Goal: Find specific page/section: Find specific page/section

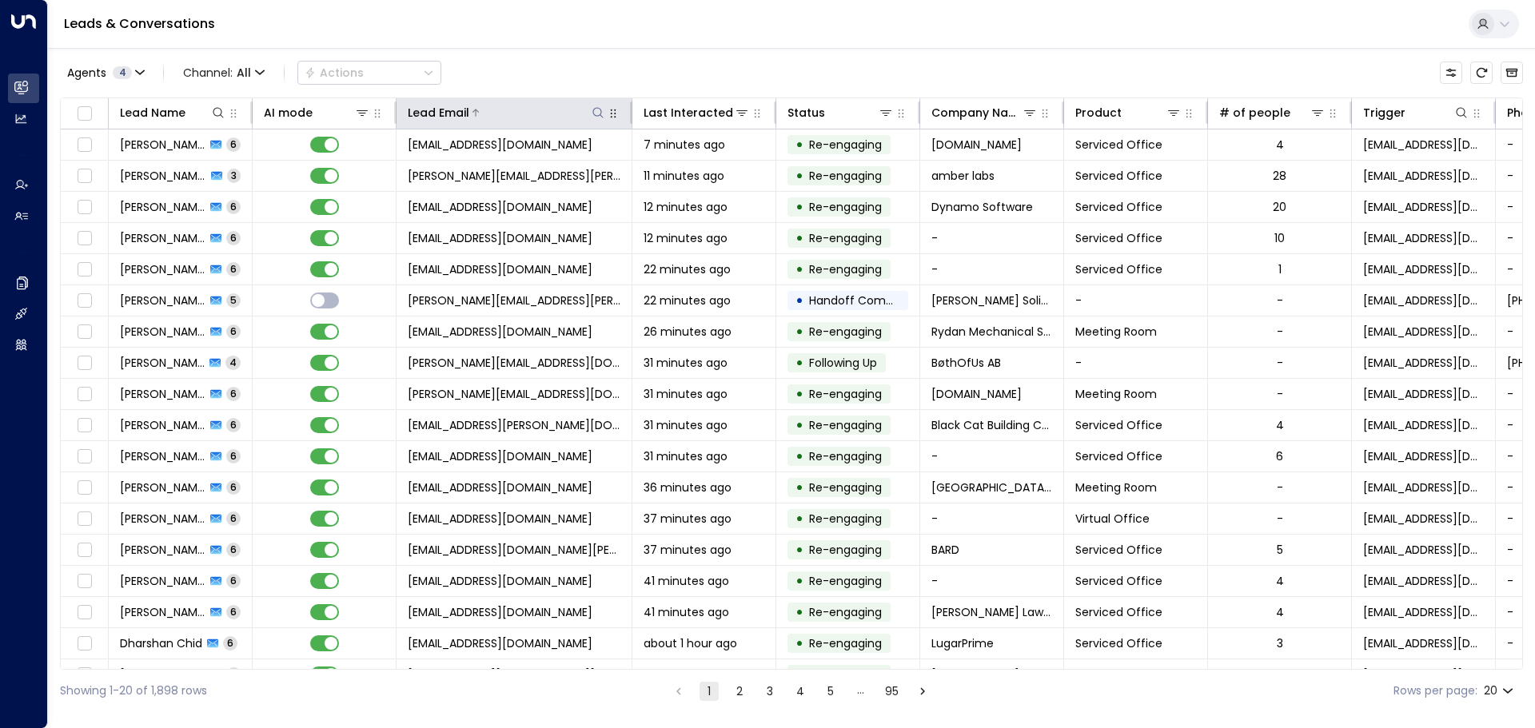
click at [599, 110] on icon at bounding box center [598, 112] width 13 height 13
type input "**********"
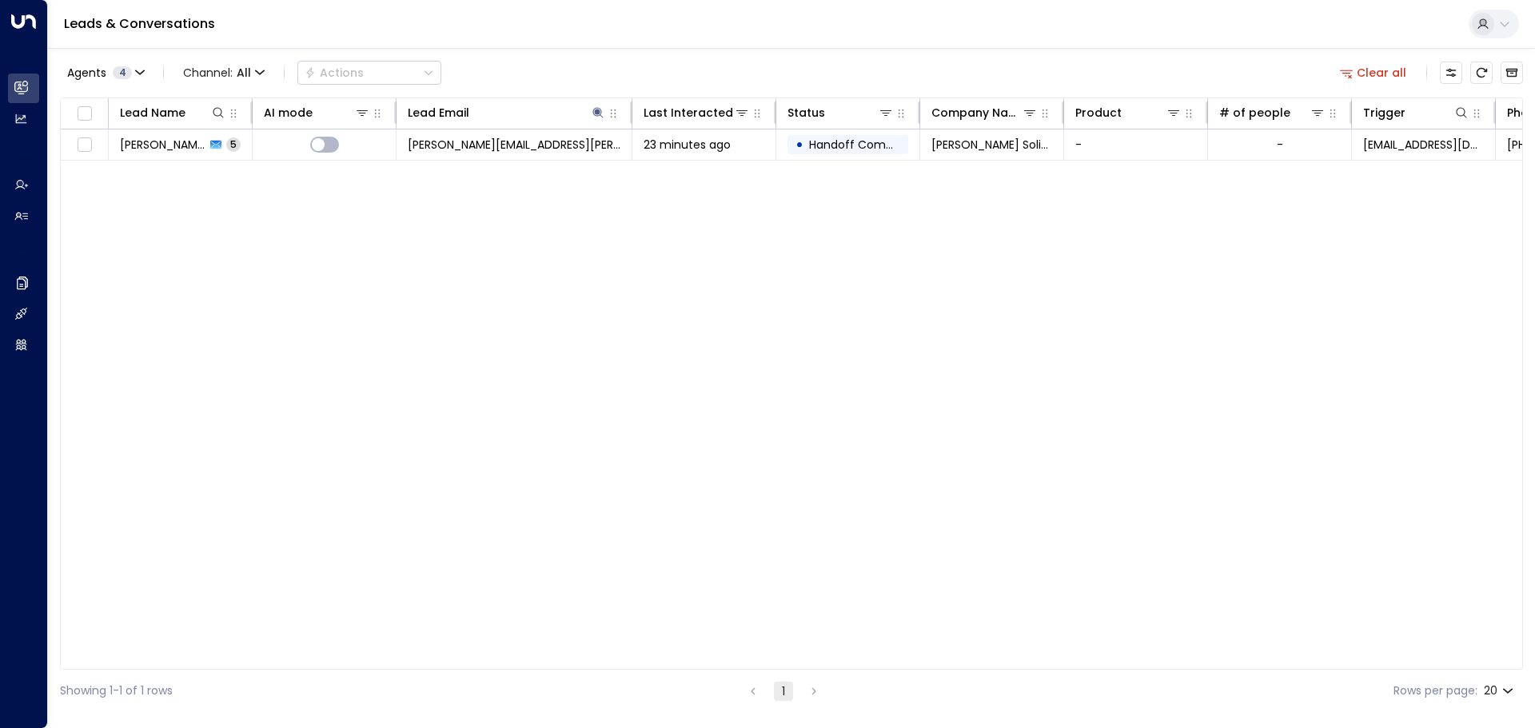
click at [660, 63] on div "Agents 4 Channel: All Actions Clear all" at bounding box center [791, 73] width 1463 height 34
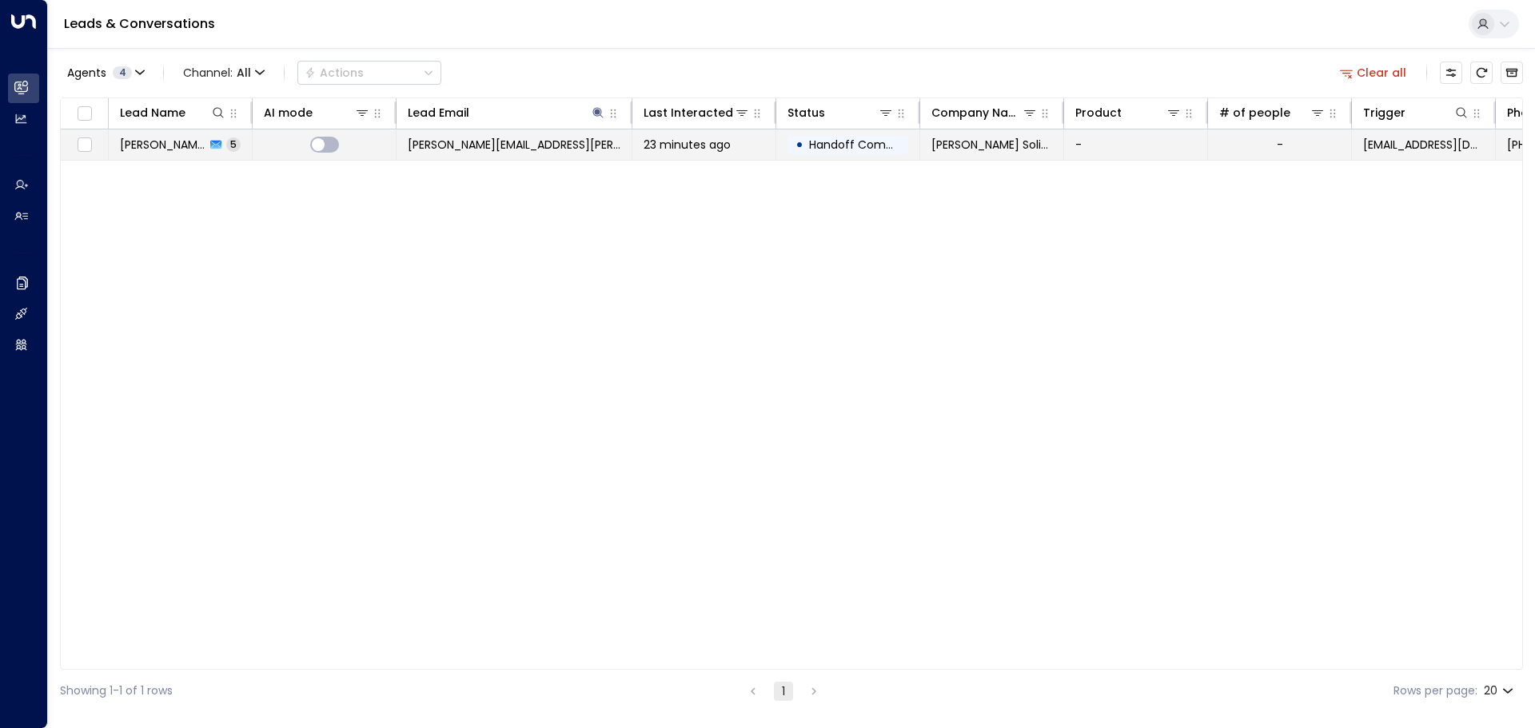
click at [168, 142] on span "[PERSON_NAME]" at bounding box center [163, 145] width 86 height 16
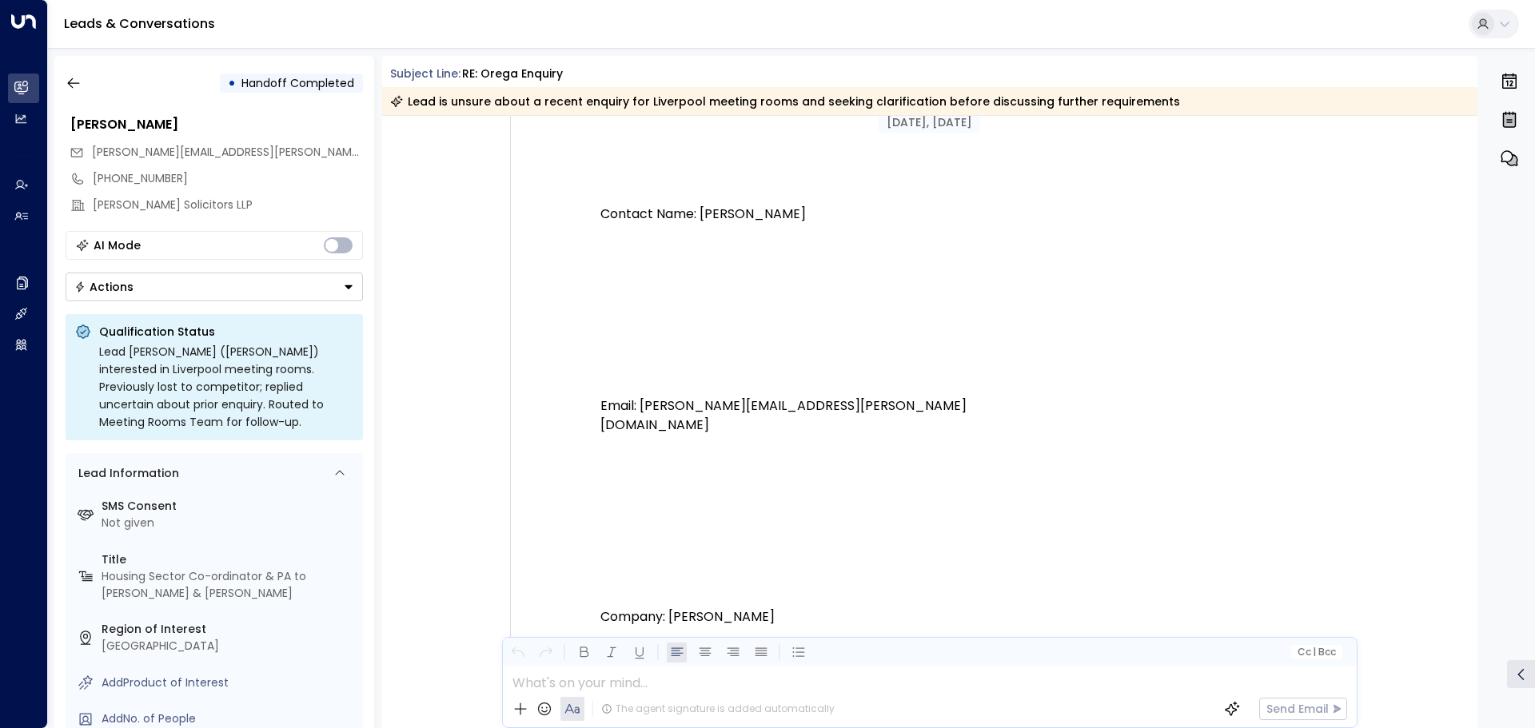
scroll to position [400, 0]
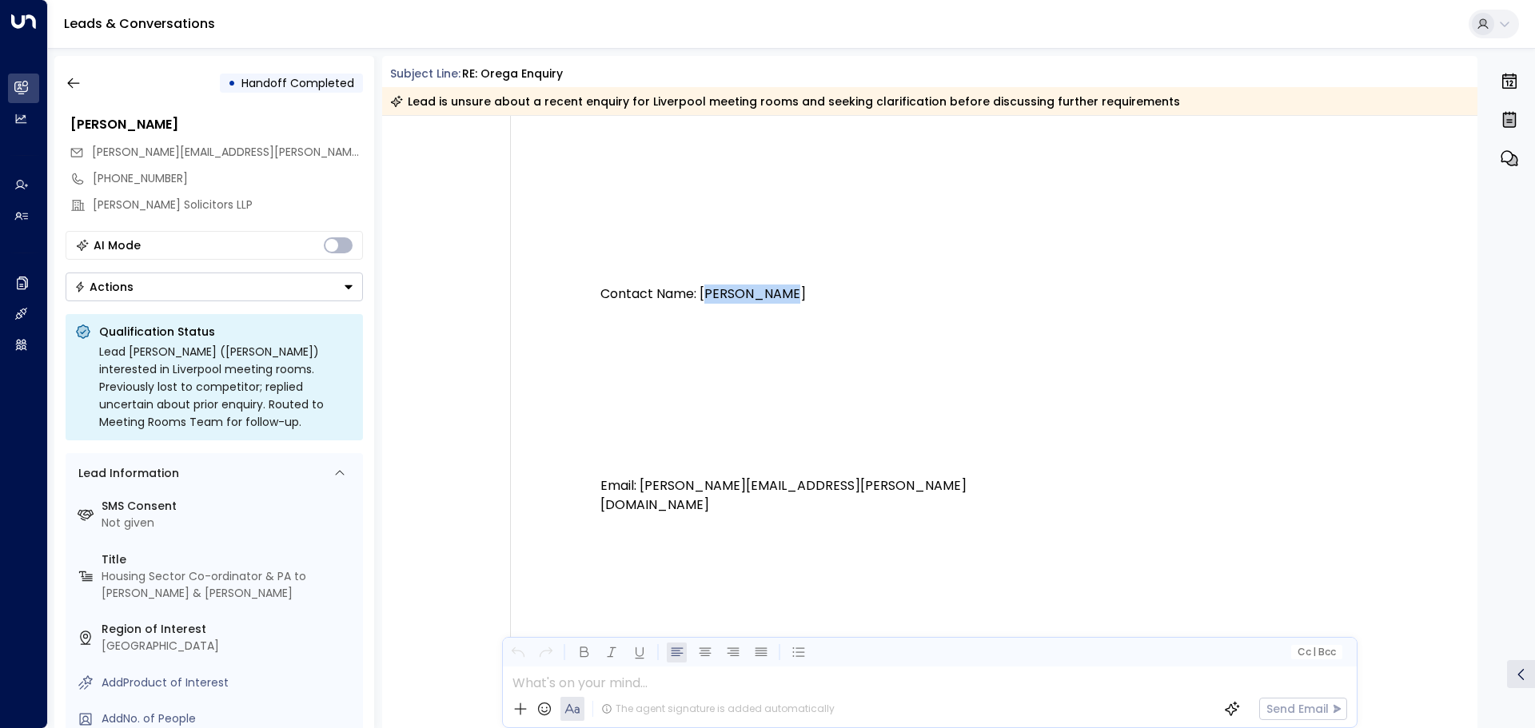
drag, startPoint x: 748, startPoint y: 291, endPoint x: 777, endPoint y: 289, distance: 28.8
click at [777, 289] on p "Contact Name: [PERSON_NAME] Email: [PERSON_NAME][EMAIL_ADDRESS][PERSON_NAME][DO…" at bounding box center [800, 313] width 400 height 403
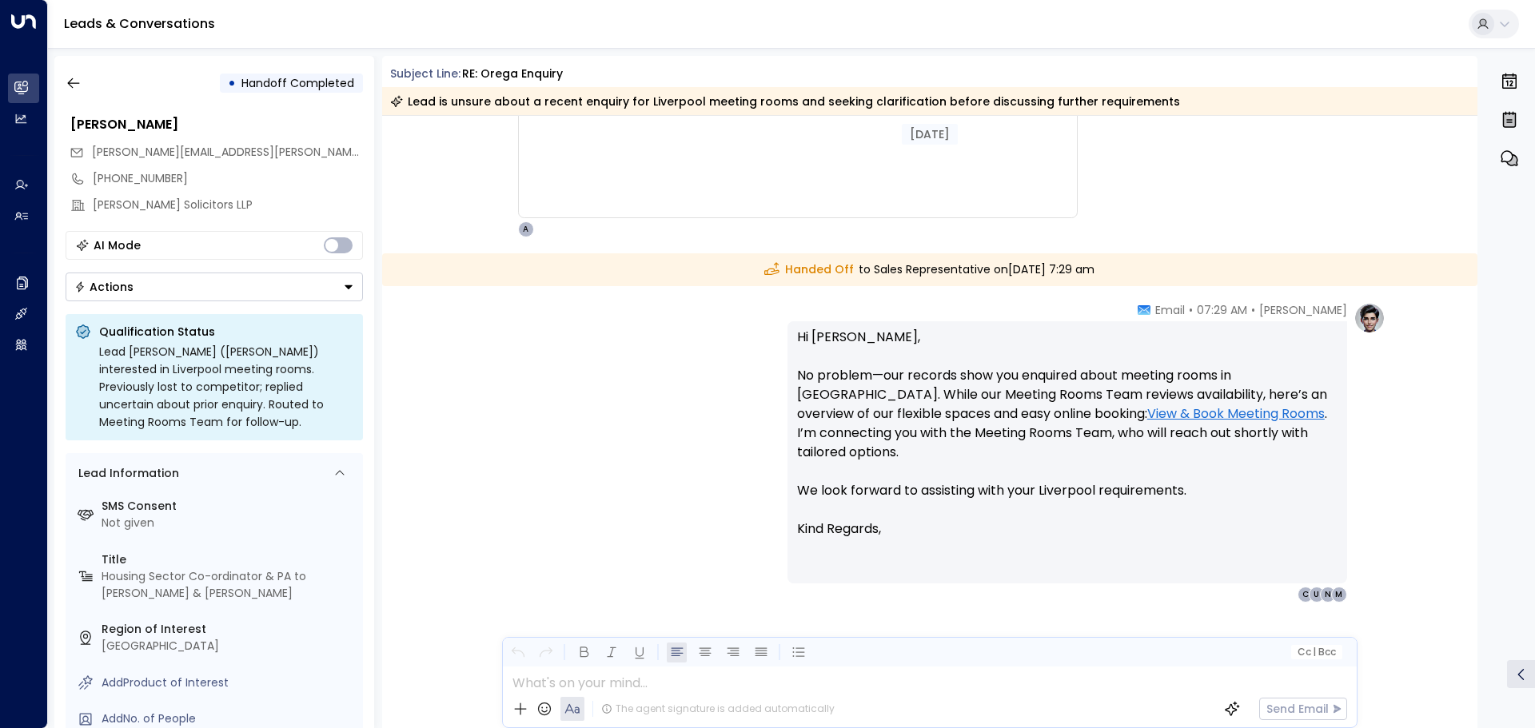
scroll to position [3539, 0]
